Goal: Task Accomplishment & Management: Manage account settings

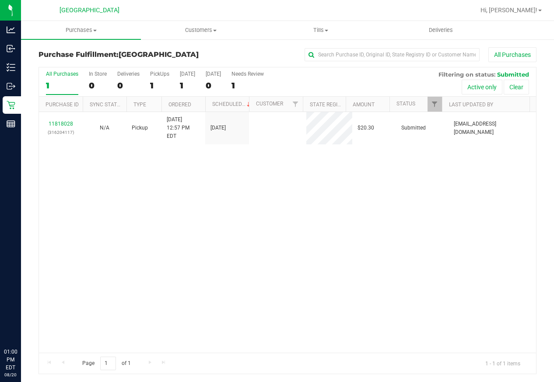
click at [63, 121] on link "11818028" at bounding box center [61, 124] width 25 height 6
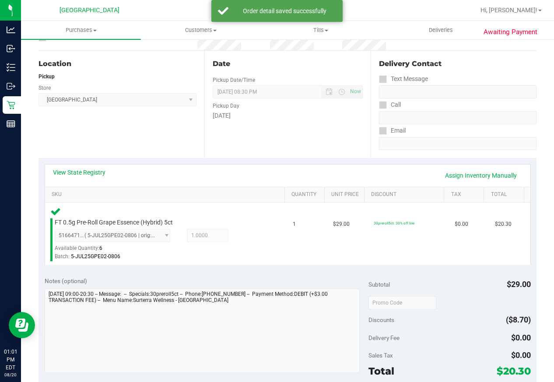
scroll to position [175, 0]
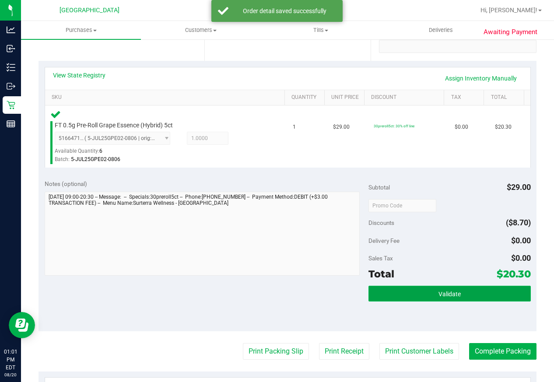
click at [451, 293] on span "Validate" at bounding box center [450, 294] width 22 height 7
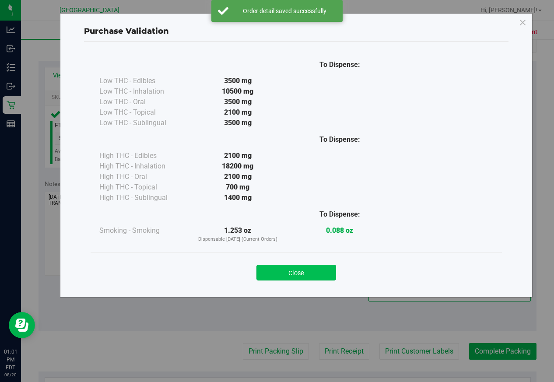
click at [315, 279] on button "Close" at bounding box center [297, 273] width 80 height 16
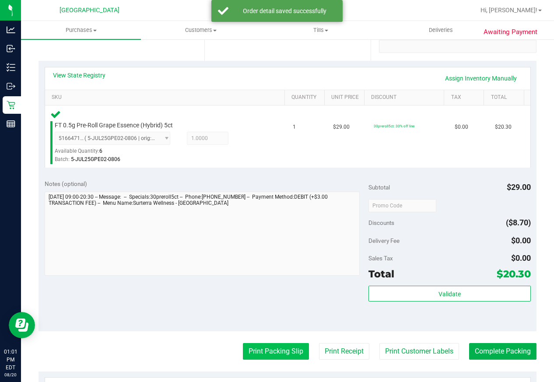
click at [284, 346] on button "Print Packing Slip" at bounding box center [276, 351] width 66 height 17
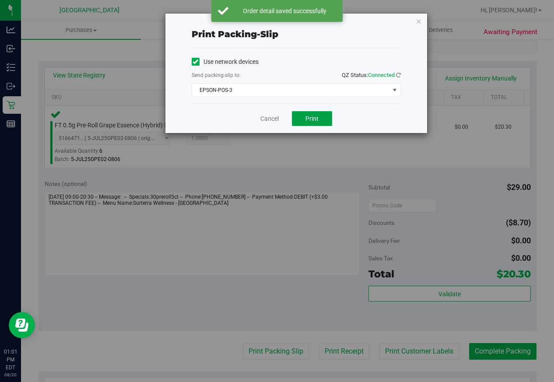
click at [314, 118] on span "Print" at bounding box center [312, 118] width 13 height 7
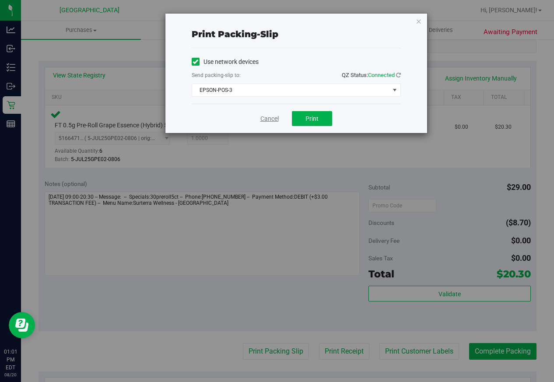
click at [274, 122] on link "Cancel" at bounding box center [270, 118] width 18 height 9
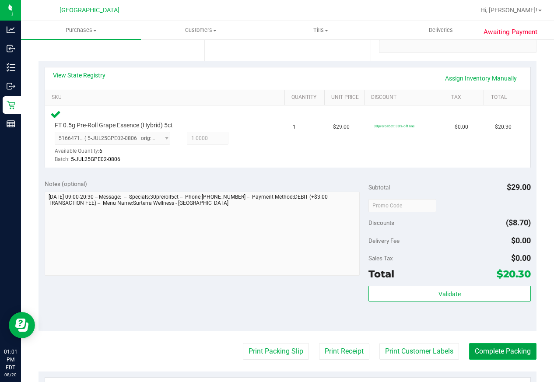
click at [491, 358] on button "Complete Packing" at bounding box center [502, 351] width 67 height 17
